Goal: Information Seeking & Learning: Learn about a topic

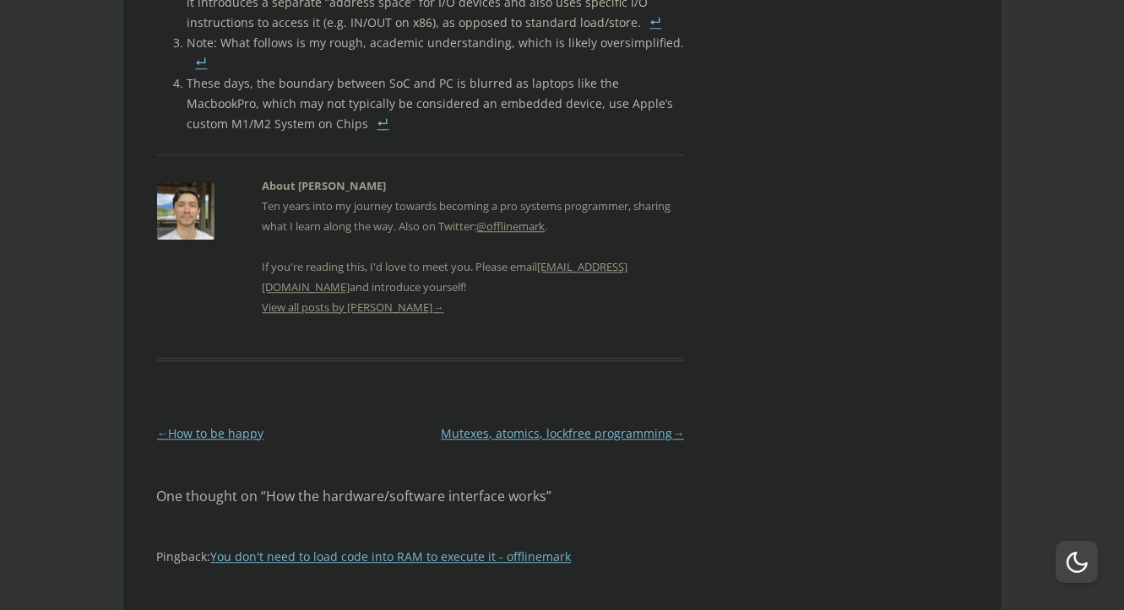
scroll to position [4198, 0]
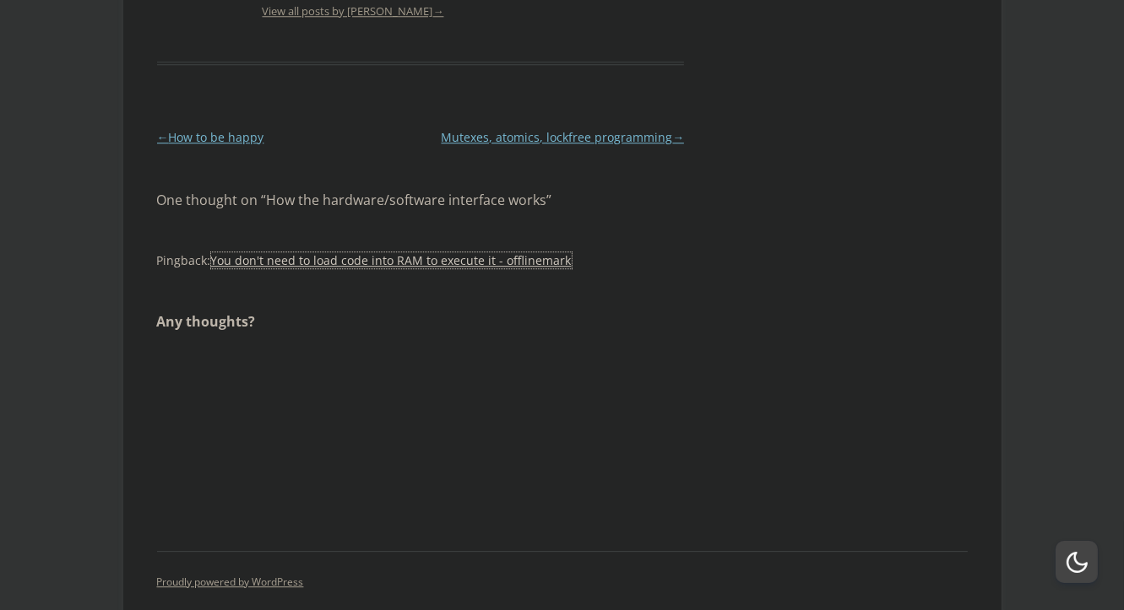
click at [334, 252] on link "You don't need to load code into RAM to execute it - offlinemark" at bounding box center [391, 260] width 360 height 16
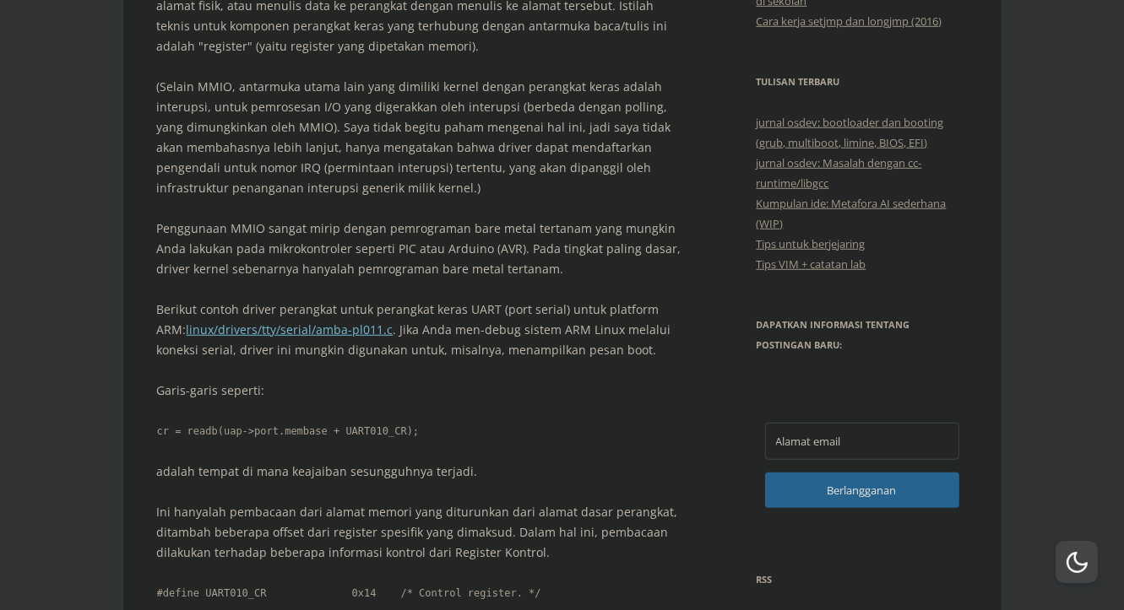
scroll to position [1001, 0]
click at [259, 322] on font "linux/drivers/tty/serial/amba-pl011.c" at bounding box center [290, 330] width 207 height 16
